Goal: Task Accomplishment & Management: Manage account settings

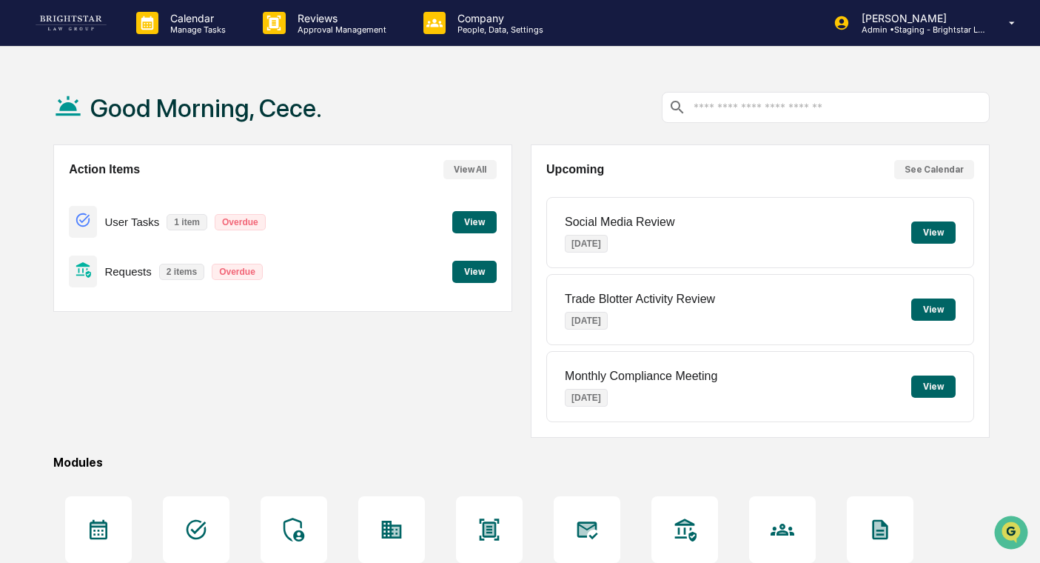
click at [484, 218] on button "View" at bounding box center [474, 222] width 44 height 22
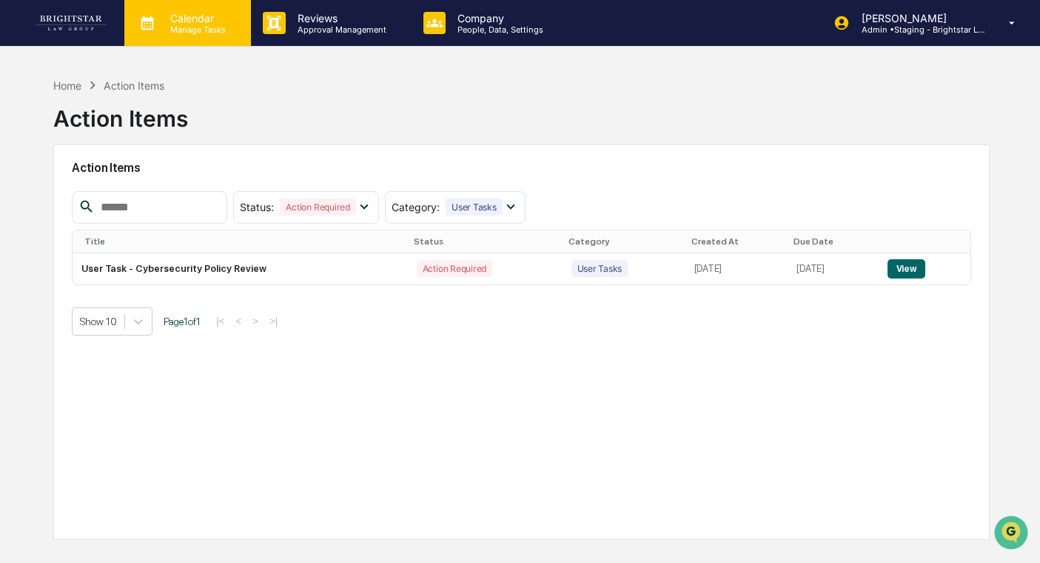
click at [205, 16] on p "Calendar" at bounding box center [195, 18] width 75 height 13
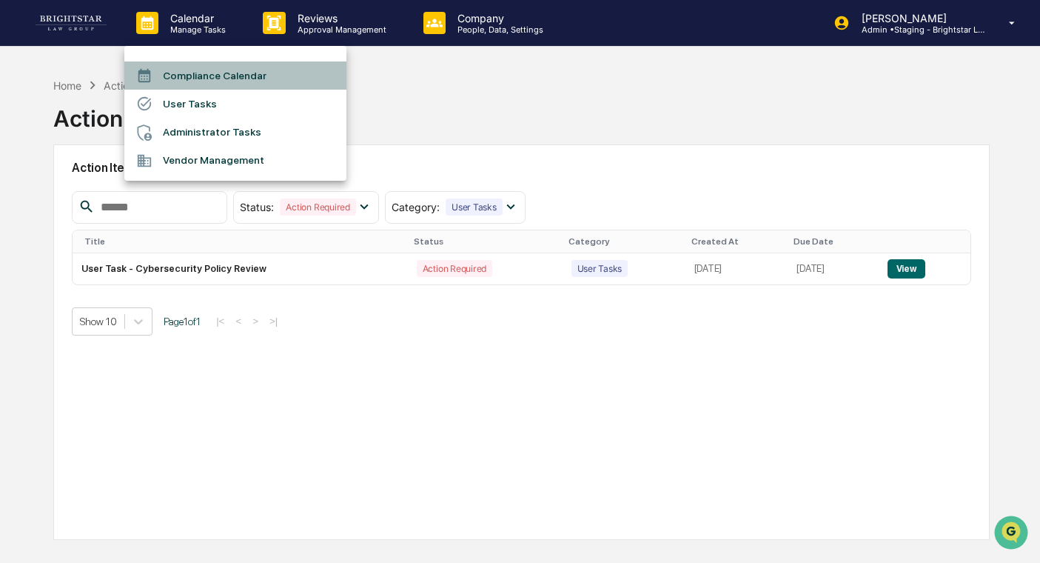
click at [239, 79] on li "Compliance Calendar" at bounding box center [235, 75] width 222 height 28
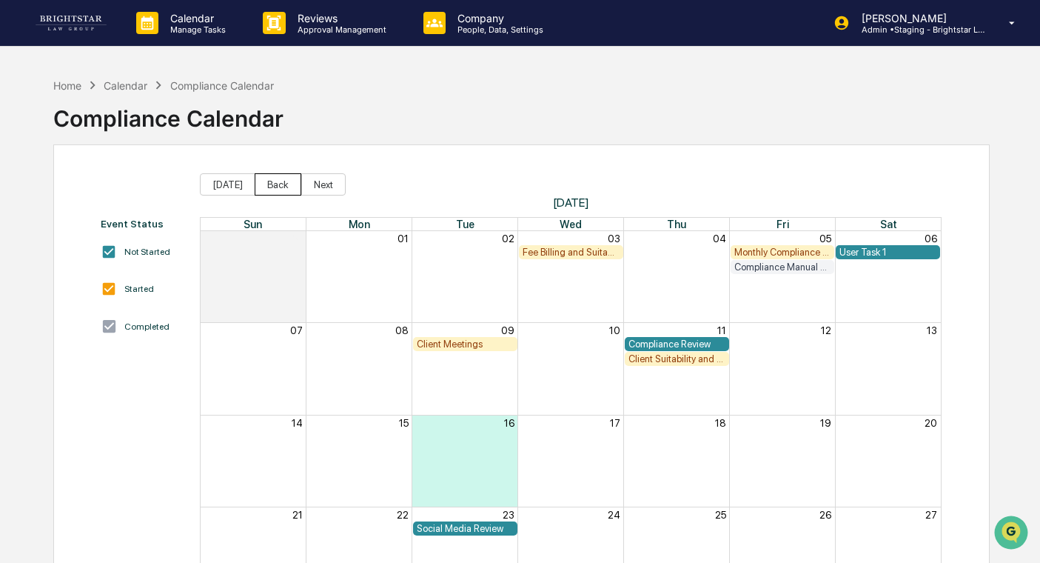
click at [261, 181] on button "Back" at bounding box center [278, 184] width 47 height 22
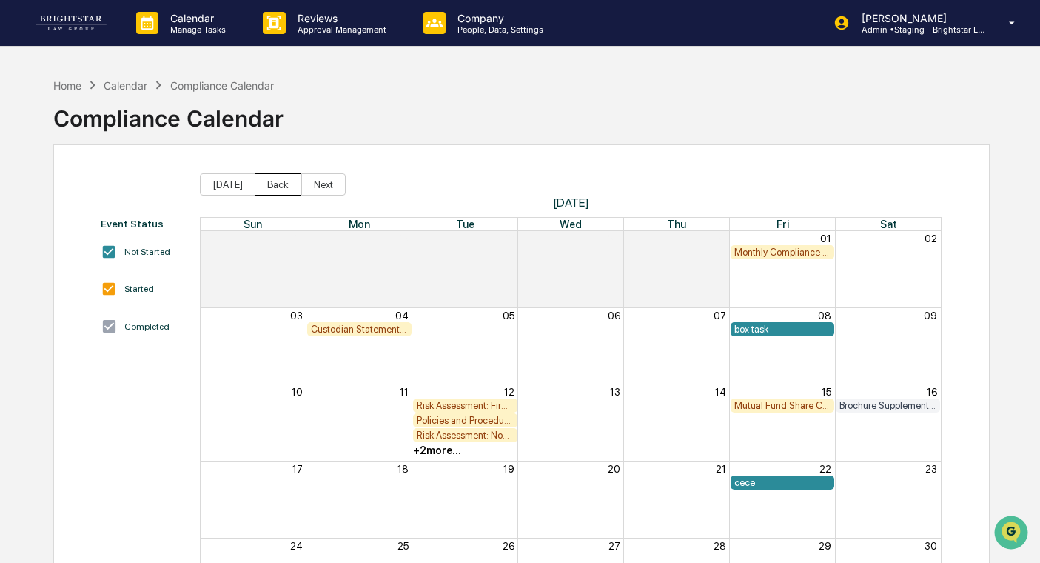
click at [261, 181] on button "Back" at bounding box center [278, 184] width 47 height 22
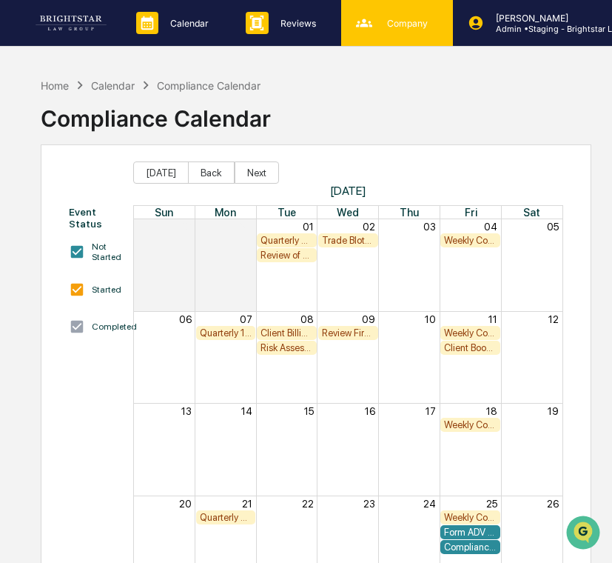
click at [395, 22] on p "Company" at bounding box center [405, 23] width 60 height 11
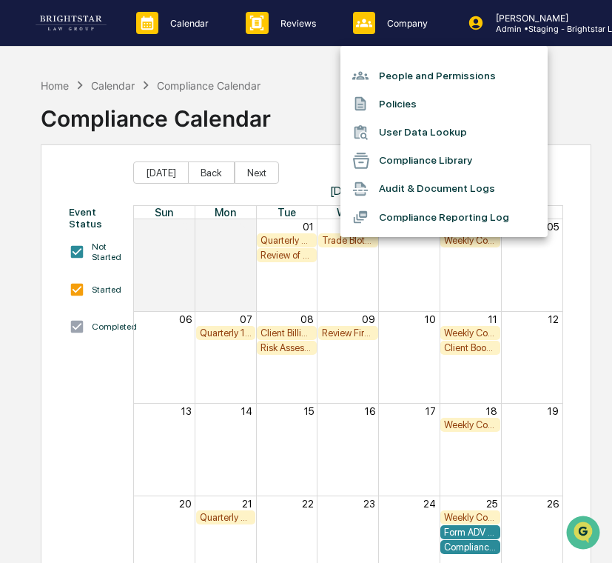
click at [415, 208] on li "Compliance Reporting Log" at bounding box center [443, 217] width 207 height 28
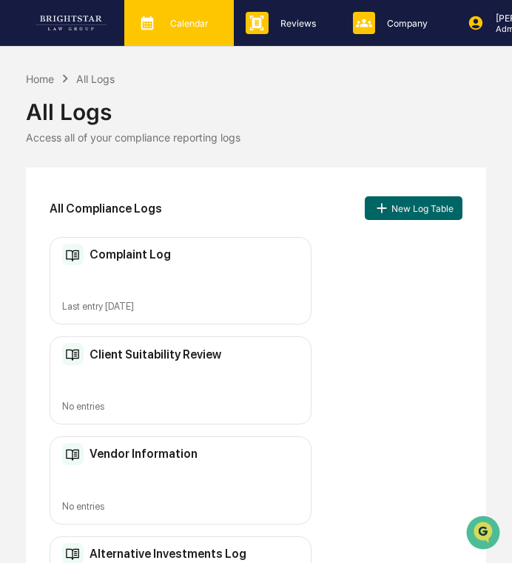
click at [193, 30] on div "Calendar Manage Tasks" at bounding box center [177, 23] width 95 height 22
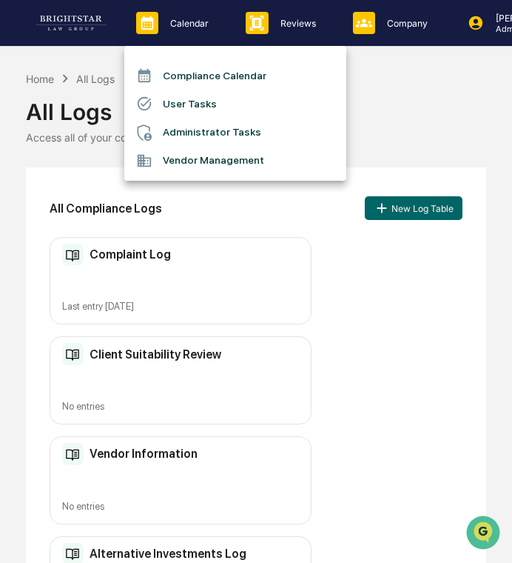
click at [395, 75] on div at bounding box center [256, 281] width 512 height 563
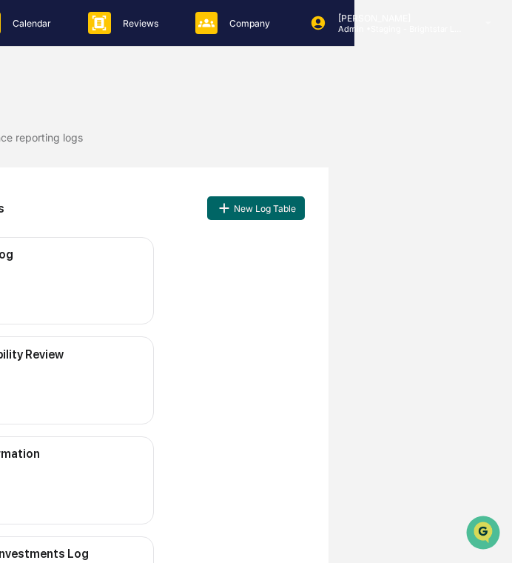
scroll to position [0, 161]
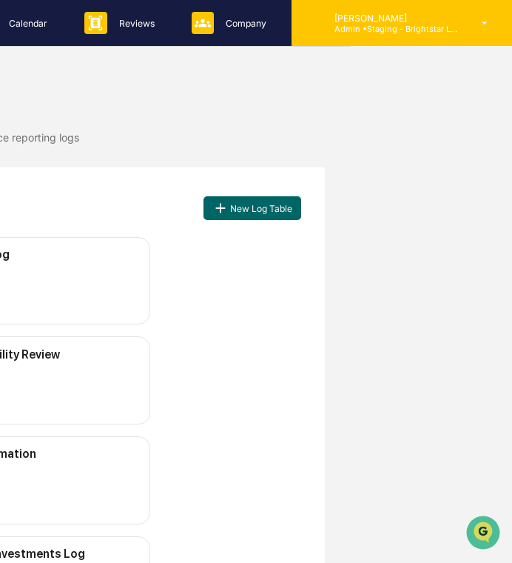
click at [361, 36] on div "[PERSON_NAME] Admin • Staging - Brightstar Law Group" at bounding box center [402, 23] width 221 height 46
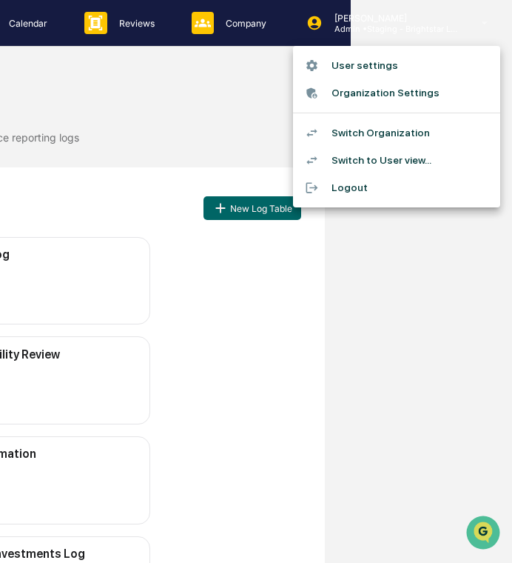
click at [397, 152] on li "Switch to User view..." at bounding box center [396, 160] width 207 height 27
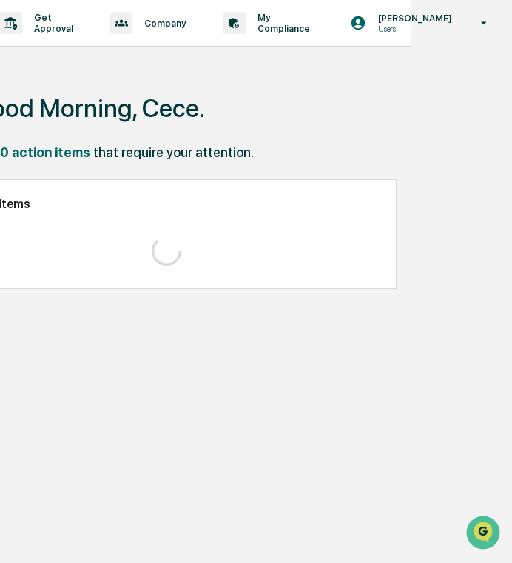
scroll to position [0, 61]
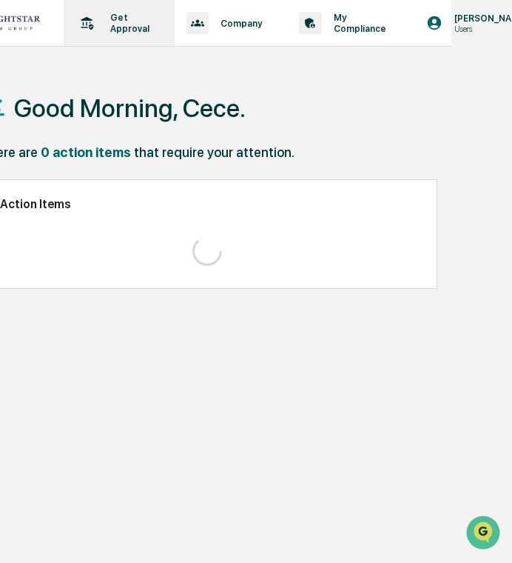
click at [162, 38] on div "Get Approval Content & Transactions" at bounding box center [118, 23] width 96 height 46
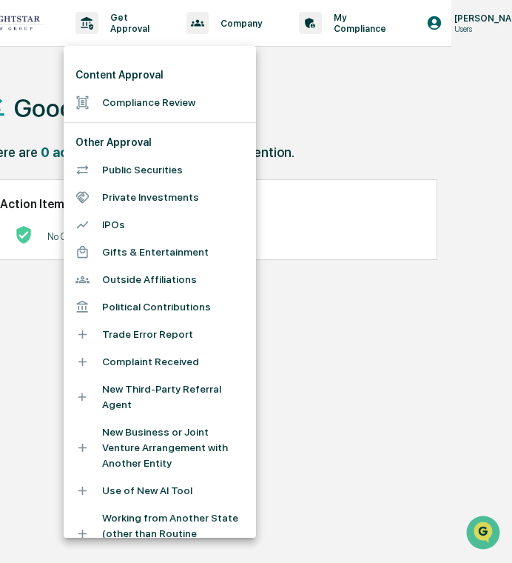
click at [209, 33] on div at bounding box center [256, 281] width 512 height 563
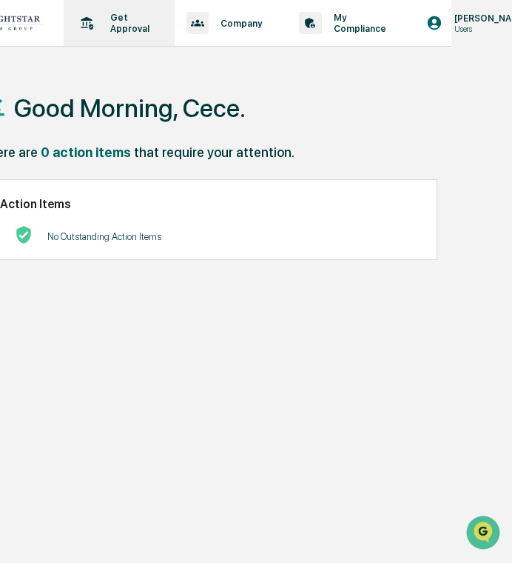
click at [138, 28] on p "Get Approval" at bounding box center [127, 23] width 58 height 22
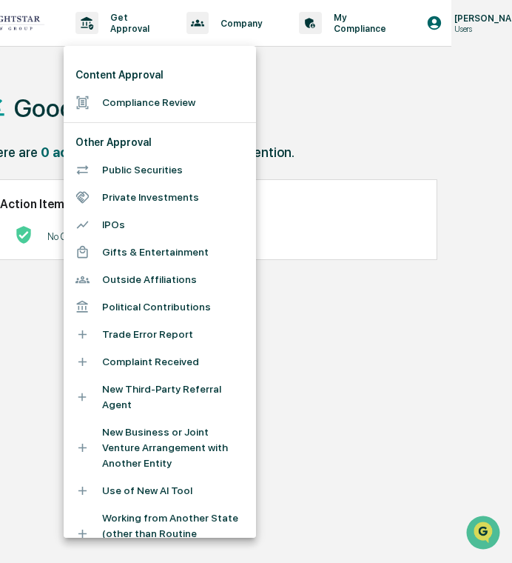
scroll to position [328, 0]
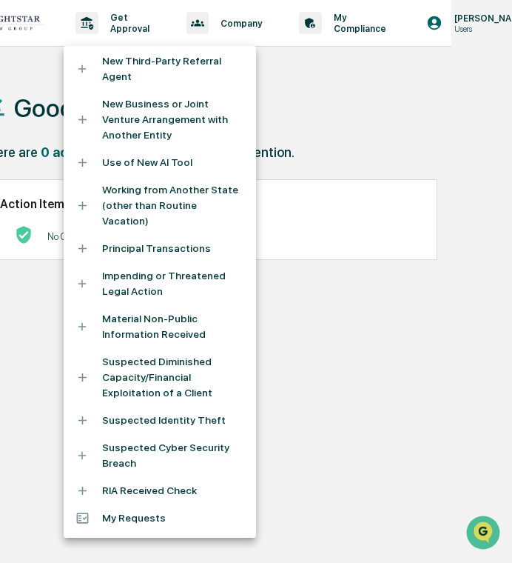
click at [153, 517] on li "My Requests" at bounding box center [160, 517] width 192 height 27
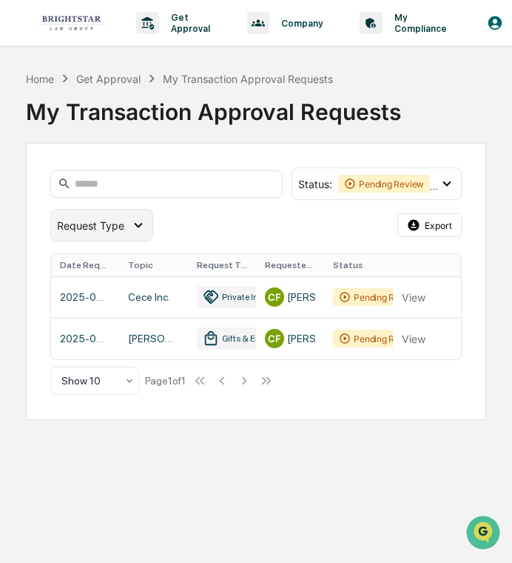
click at [103, 232] on div "Request Type" at bounding box center [101, 225] width 103 height 33
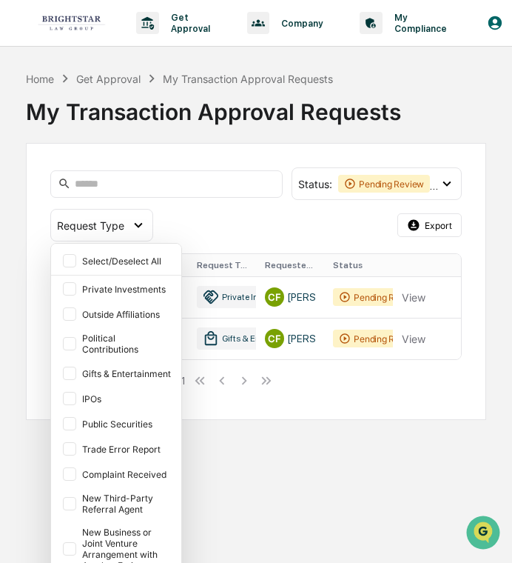
click at [258, 326] on div "Get Approval Content & Transactions Company Policies & Documents My Compliance …" at bounding box center [256, 281] width 512 height 563
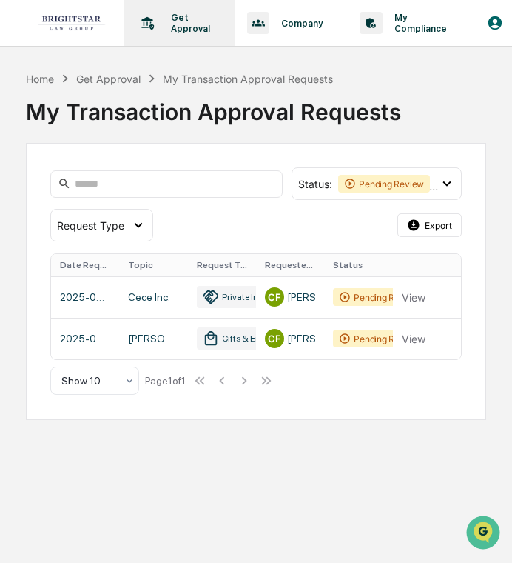
click at [192, 27] on p "Get Approval" at bounding box center [188, 23] width 58 height 22
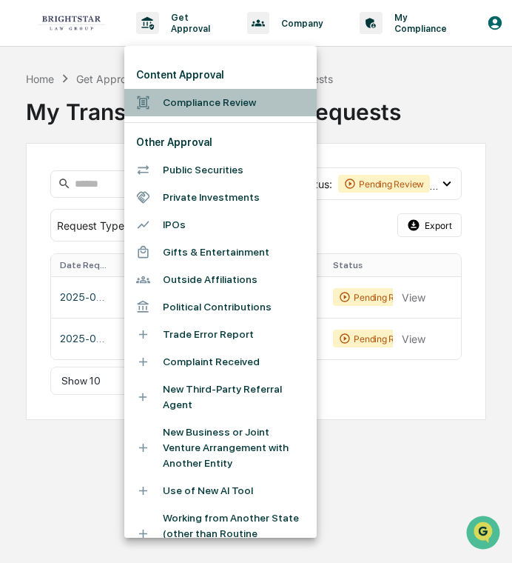
click at [206, 101] on li "Compliance Review" at bounding box center [220, 102] width 192 height 27
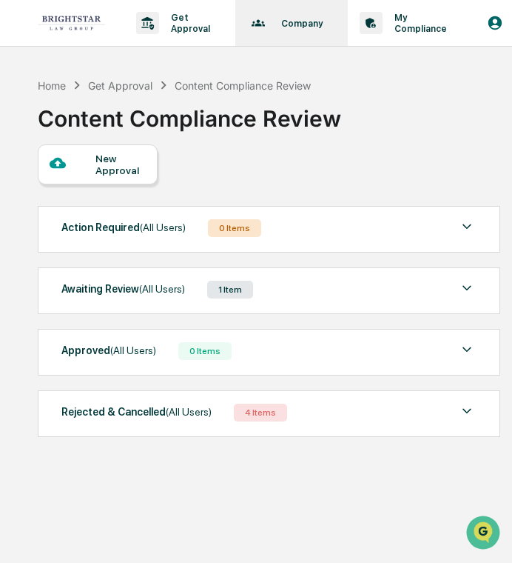
scroll to position [0, 96]
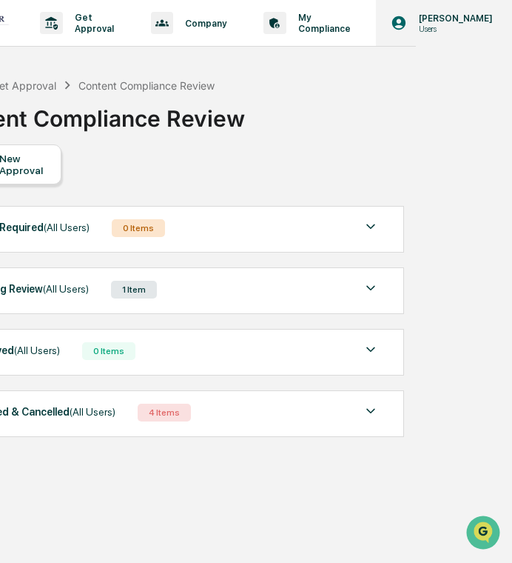
click at [452, 24] on p "[PERSON_NAME]" at bounding box center [453, 18] width 93 height 11
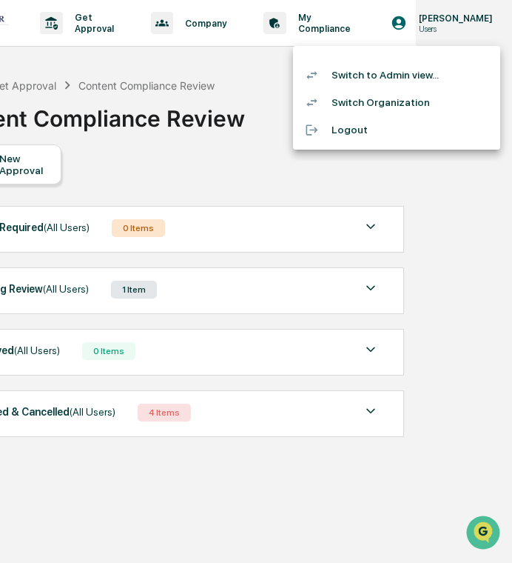
click at [429, 75] on li "Switch to Admin view..." at bounding box center [396, 74] width 207 height 27
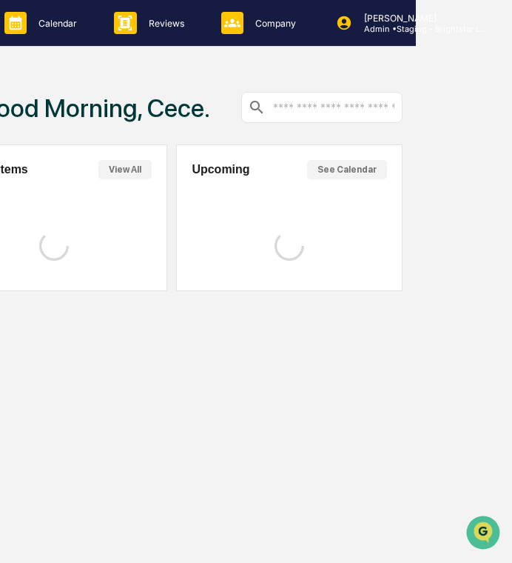
scroll to position [0, 8]
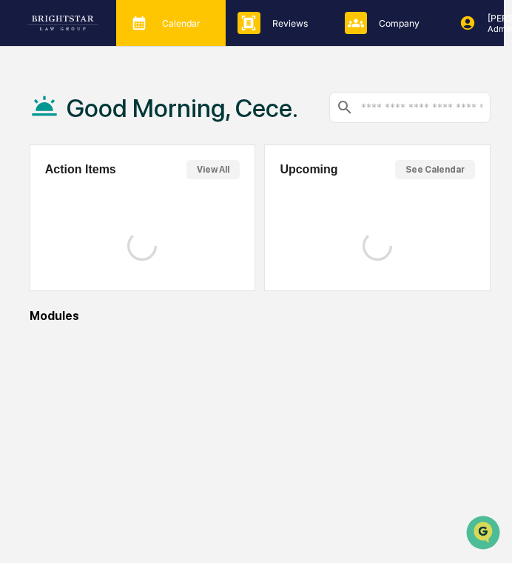
click at [216, 25] on div "Calendar Manage Tasks" at bounding box center [171, 23] width 110 height 46
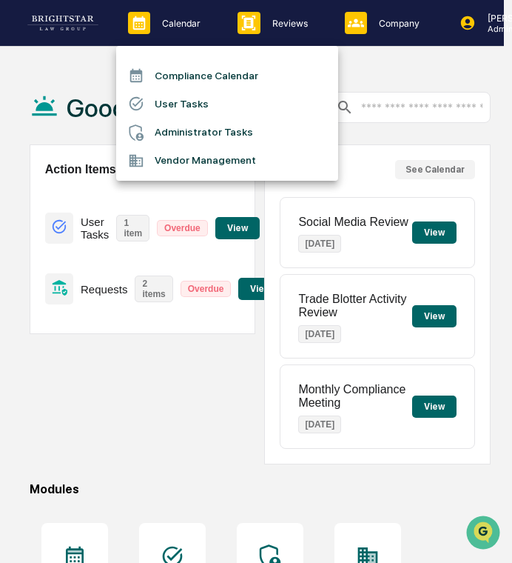
click at [239, 56] on ul "Compliance Calendar User Tasks Administrator Tasks Vendor Management" at bounding box center [227, 113] width 222 height 135
click at [284, 14] on div at bounding box center [256, 281] width 512 height 563
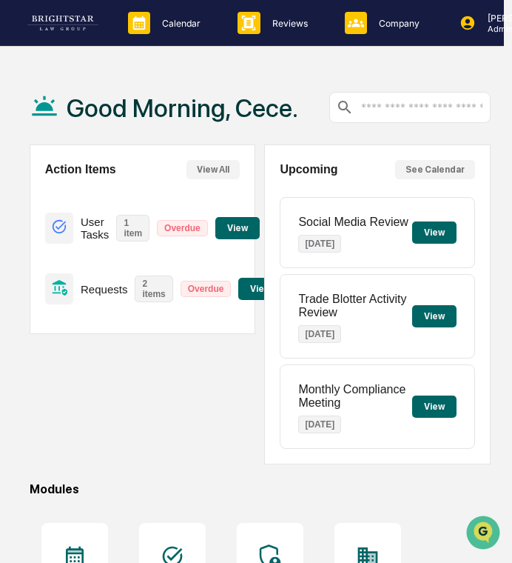
click at [284, 19] on p "Reviews" at bounding box center [288, 23] width 55 height 11
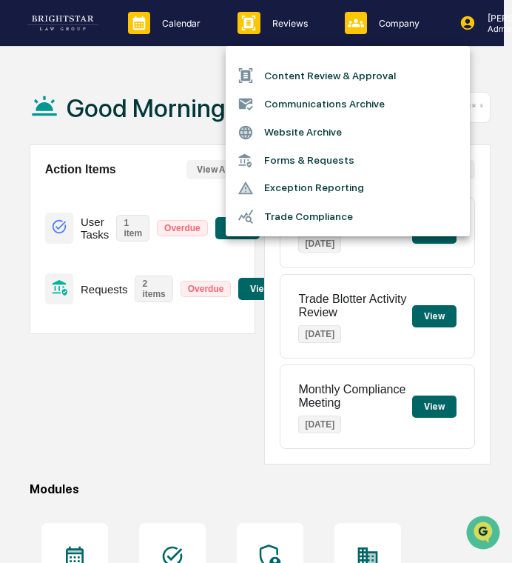
click at [258, 157] on div at bounding box center [251, 160] width 27 height 14
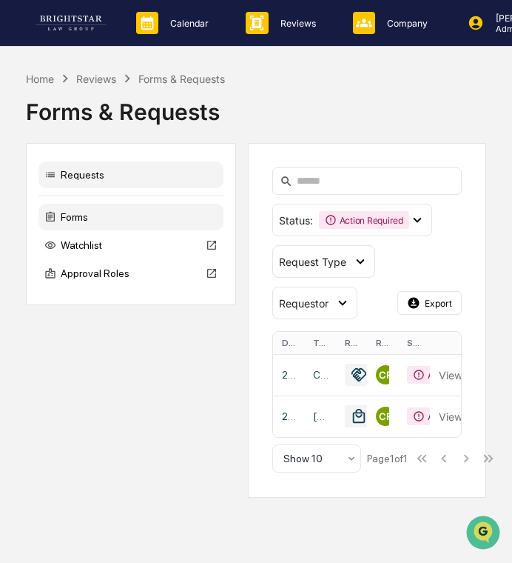
click at [128, 227] on div "Forms" at bounding box center [130, 217] width 185 height 27
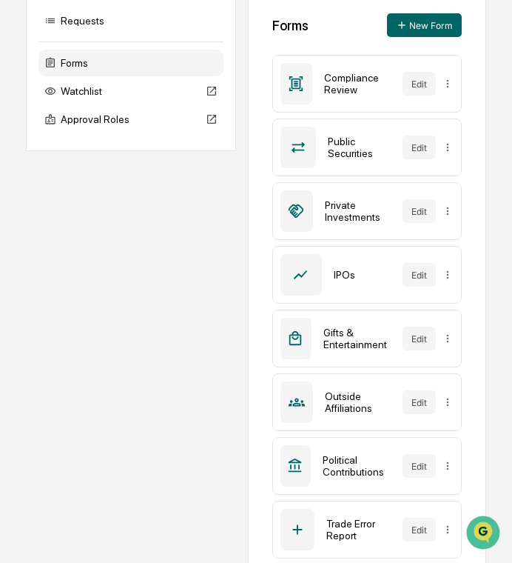
scroll to position [178, 0]
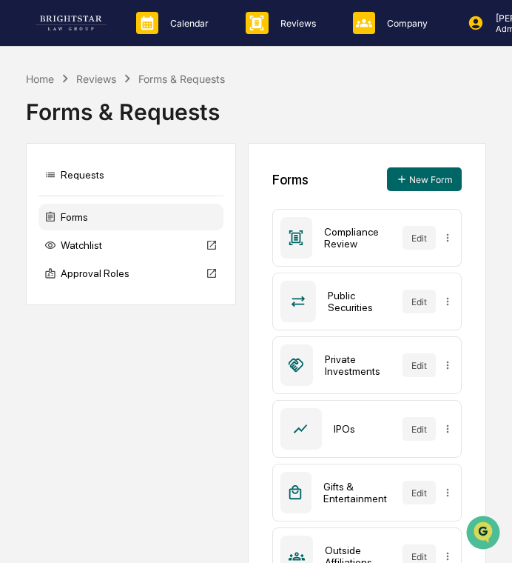
scroll to position [1010, 0]
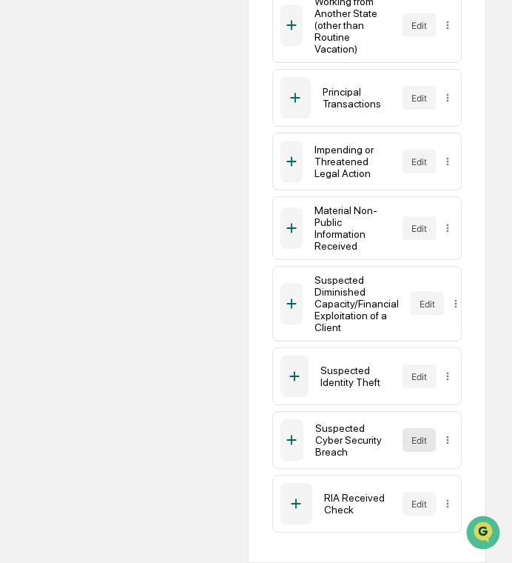
click at [417, 438] on button "Edit" at bounding box center [419, 440] width 33 height 24
